Goal: Information Seeking & Learning: Learn about a topic

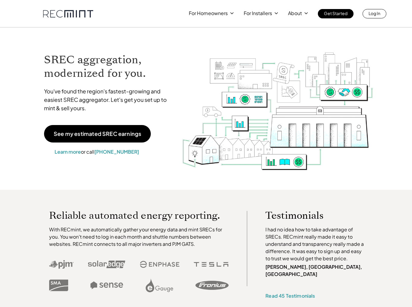
scroll to position [2, 0]
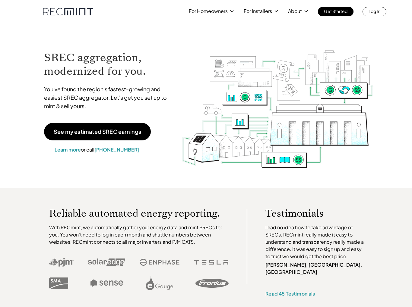
click at [170, 203] on div "Reliable automated energy reporting. With RECmint, we automatically gather your…" at bounding box center [206, 251] width 412 height 126
click at [373, 13] on p "Log In" at bounding box center [374, 11] width 12 height 8
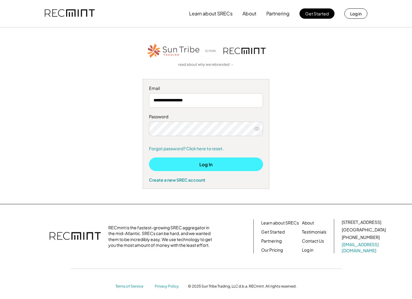
scroll to position [0, 0]
click at [218, 163] on button "Log In" at bounding box center [206, 164] width 114 height 14
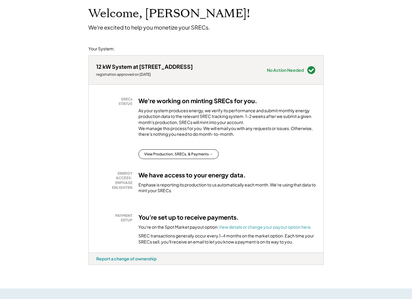
scroll to position [36, 0]
click at [189, 158] on button "View Production, SRECs, & Payments →" at bounding box center [178, 154] width 80 height 10
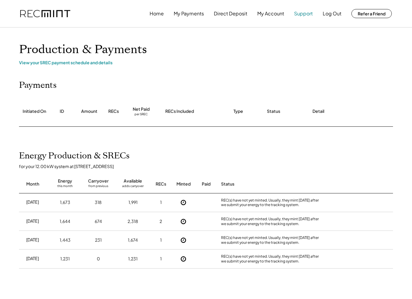
click at [300, 14] on button "Support" at bounding box center [303, 14] width 19 height 12
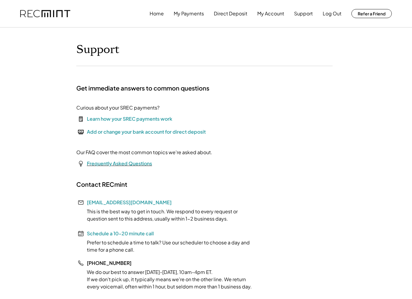
click at [144, 165] on font "Frequently Asked Questions" at bounding box center [119, 163] width 65 height 6
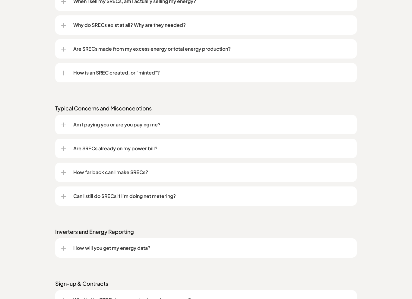
scroll to position [563, 0]
drag, startPoint x: 175, startPoint y: 197, endPoint x: 169, endPoint y: 197, distance: 6.0
click at [175, 197] on p "Can I still do SRECs if I'm doing net metering?" at bounding box center [211, 195] width 277 height 7
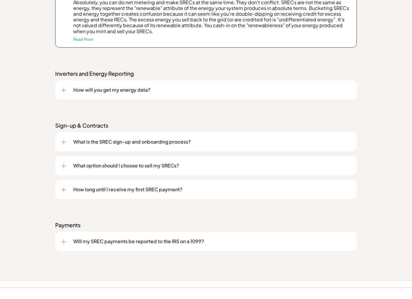
scroll to position [772, 0]
click at [157, 189] on p "How long until I receive my first SREC payment?" at bounding box center [211, 189] width 277 height 7
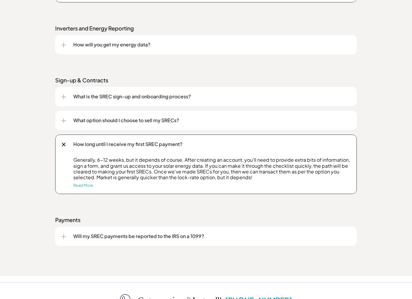
scroll to position [820, 0]
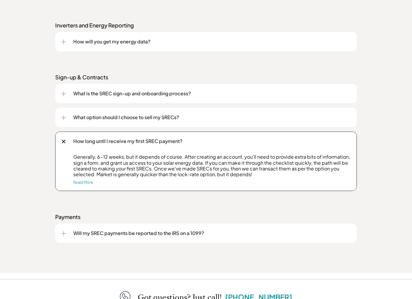
click at [117, 233] on p "Will my SREC payments be reported to the IRS on a 1099?" at bounding box center [211, 232] width 277 height 7
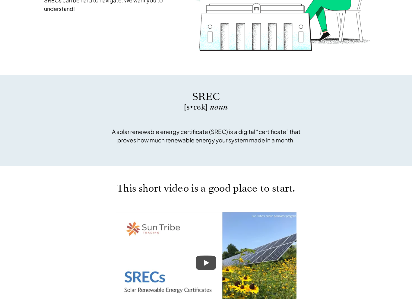
scroll to position [101, 0]
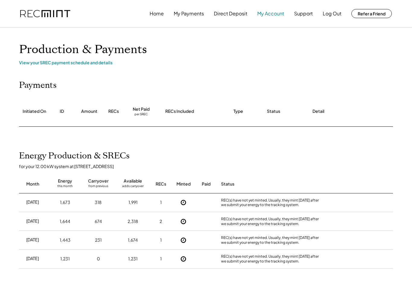
click at [267, 15] on button "My Account" at bounding box center [270, 14] width 27 height 12
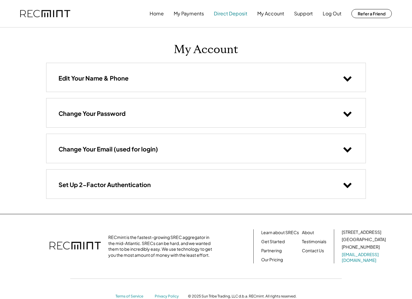
click at [231, 14] on button "Direct Deposit" at bounding box center [230, 14] width 33 height 12
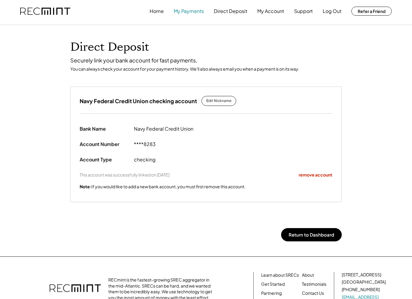
scroll to position [3, 0]
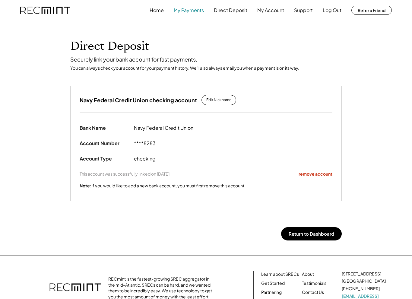
click at [193, 13] on button "My Payments" at bounding box center [189, 10] width 30 height 12
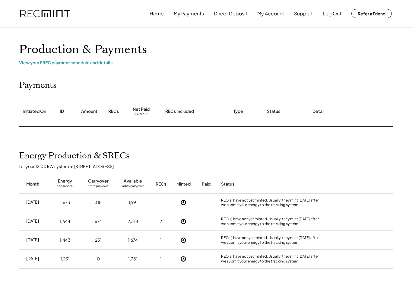
scroll to position [2, 0]
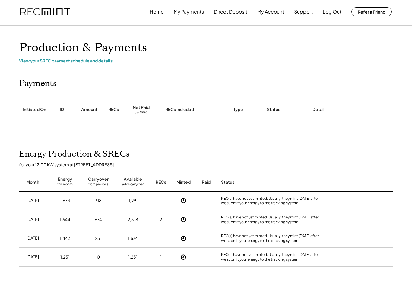
click at [91, 60] on div "View your SREC payment schedule and details" at bounding box center [206, 60] width 374 height 5
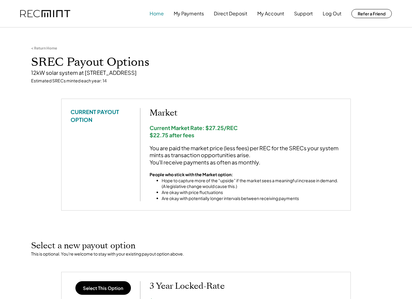
click at [156, 17] on button "Home" at bounding box center [156, 14] width 14 height 12
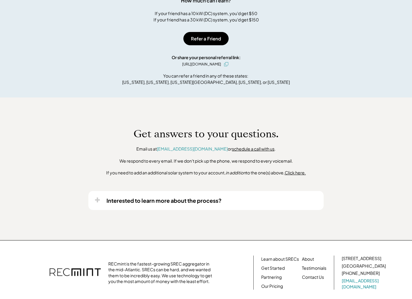
scroll to position [375, 0]
